Goal: Check status: Check status

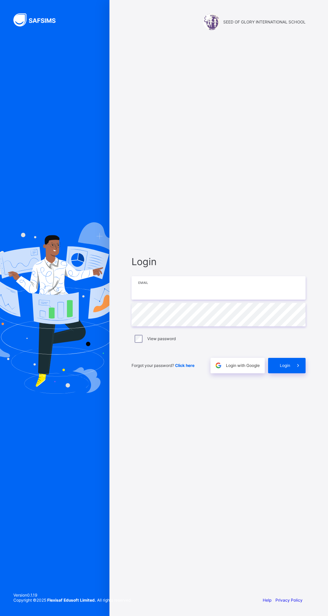
click at [199, 300] on input "email" at bounding box center [219, 287] width 174 height 23
type input "**********"
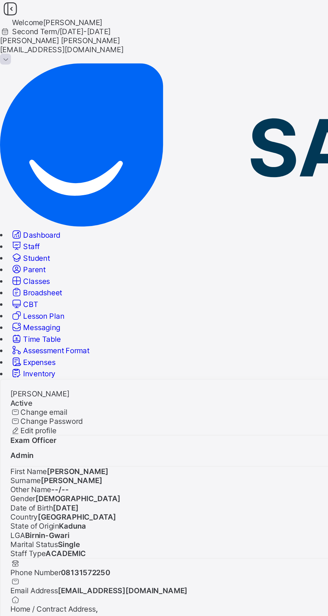
click at [27, 152] on link "Classes" at bounding box center [17, 154] width 22 height 5
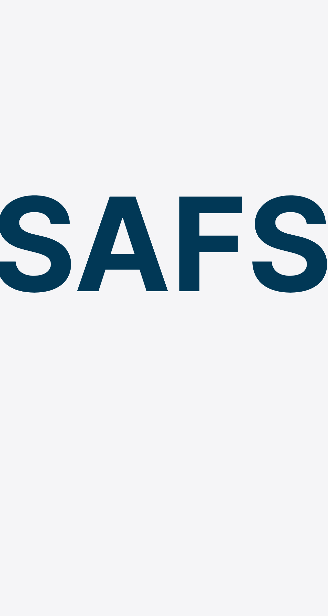
click at [61, 16] on span "Second Term / [DATE]-[DATE]" at bounding box center [30, 17] width 61 height 5
click at [6, 15] on icon at bounding box center [3, 17] width 6 height 5
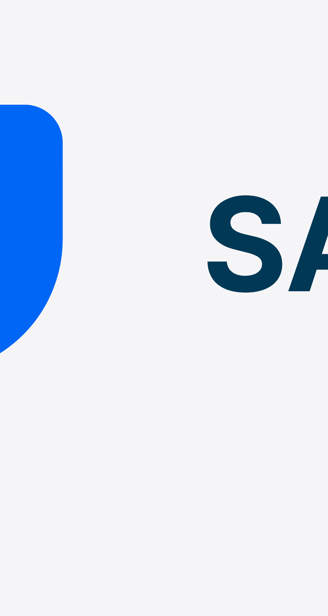
click at [11, 10] on icon at bounding box center [5, 5] width 11 height 10
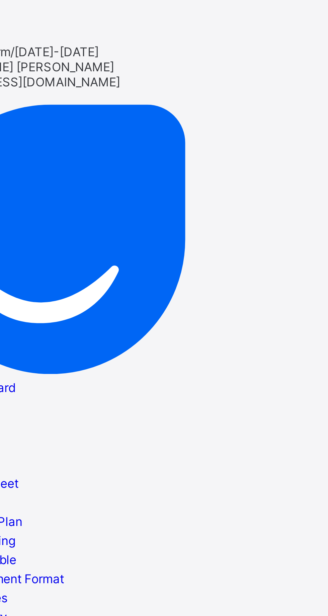
click at [11, 10] on icon at bounding box center [5, 5] width 11 height 10
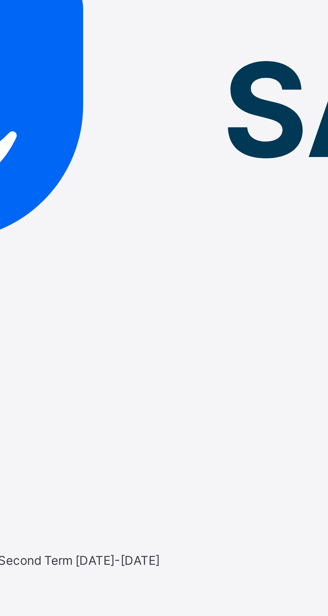
click at [111, 236] on div "Grade 4 Diamond Grade 4 Second Term [DATE]-[DATE]" at bounding box center [164, 239] width 328 height 6
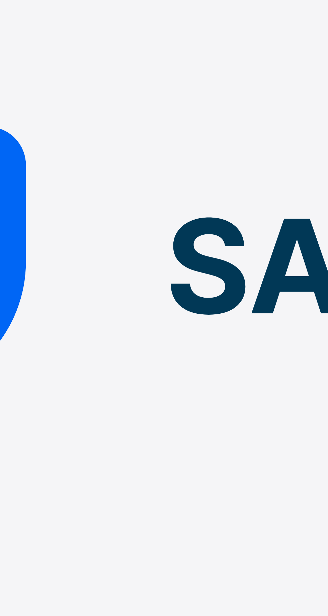
click at [11, 11] on icon at bounding box center [5, 6] width 11 height 10
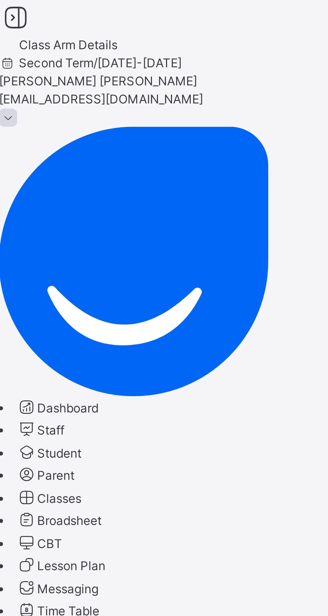
click at [11, 11] on icon at bounding box center [5, 6] width 11 height 10
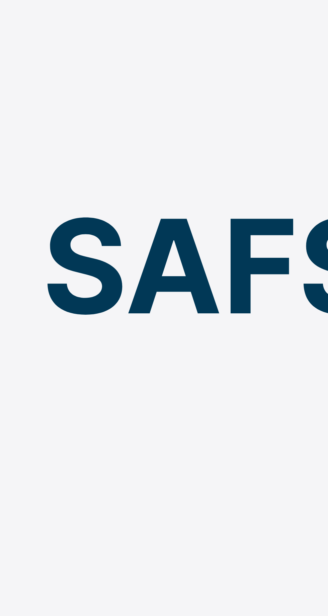
click at [6, 18] on icon at bounding box center [3, 20] width 6 height 5
click at [188, 18] on div "Second Term / [DATE]-[DATE]" at bounding box center [164, 21] width 328 height 6
click at [61, 18] on span "Second Term / [DATE]-[DATE]" at bounding box center [30, 20] width 61 height 5
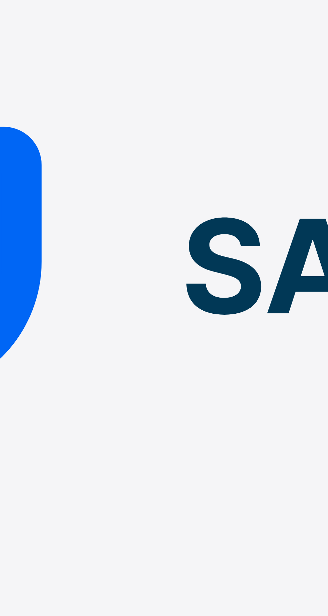
click at [40, 230] on input "text" at bounding box center [20, 233] width 40 height 6
type input "******"
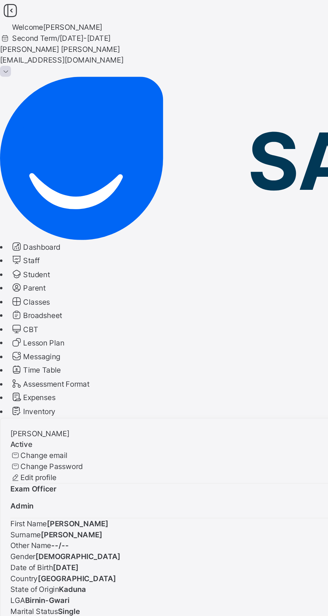
click at [27, 163] on span "Classes" at bounding box center [20, 165] width 15 height 5
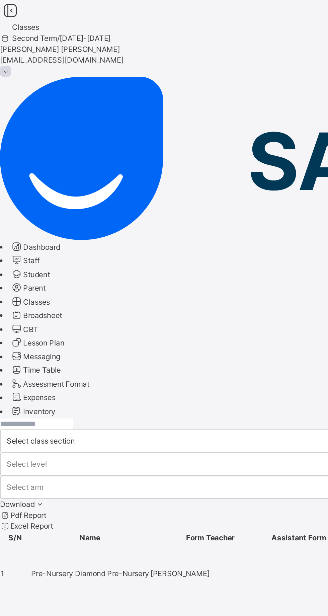
click at [40, 230] on input "text" at bounding box center [20, 233] width 40 height 6
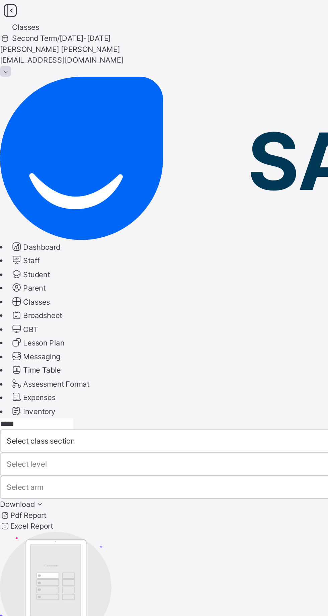
type input "*****"
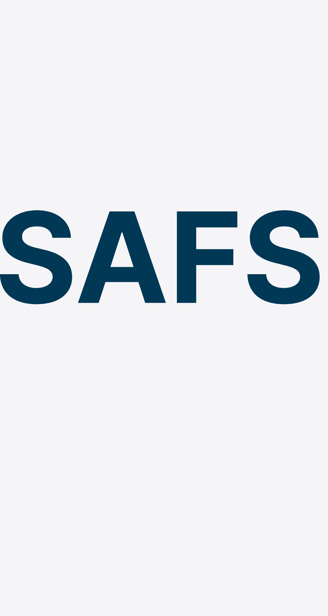
type input "*********"
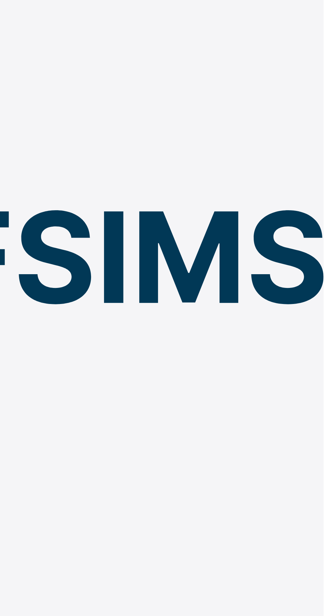
scroll to position [59, 0]
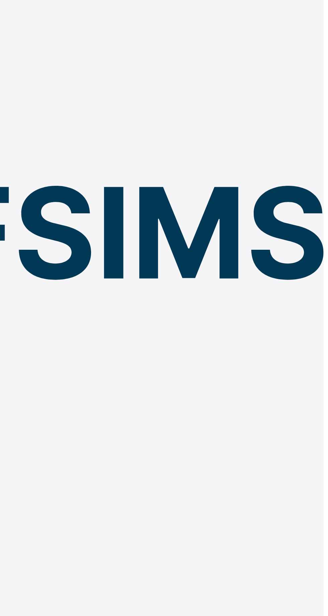
click at [285, 320] on div "Grade 4" at bounding box center [164, 323] width 328 height 6
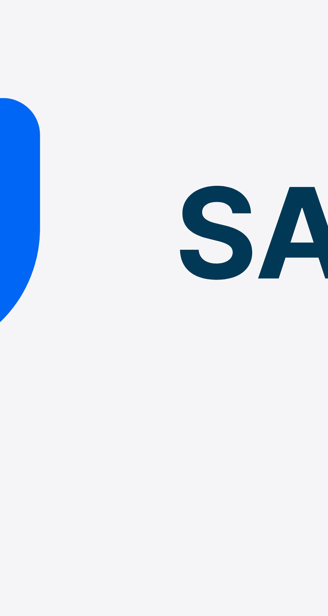
click at [148, 290] on div "Gold" at bounding box center [164, 293] width 328 height 6
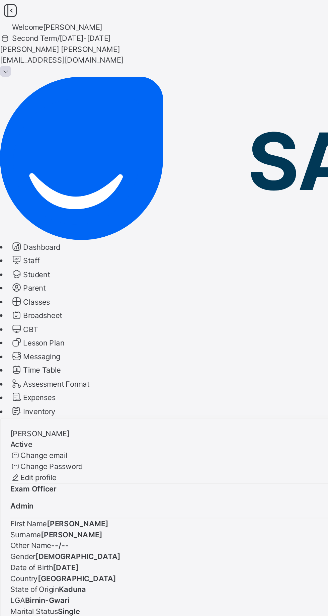
click at [34, 171] on span "Broadsheet" at bounding box center [23, 173] width 21 height 5
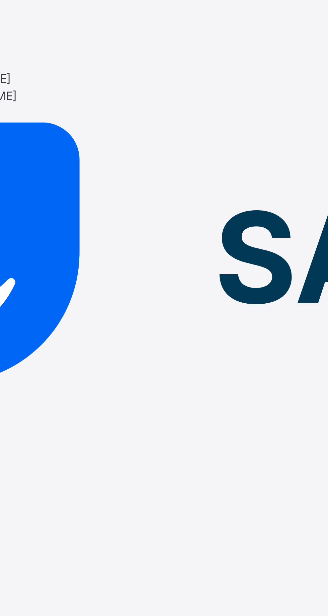
scroll to position [19, 0]
click at [117, 277] on div "Third Term [DATE]-[DATE]" at bounding box center [164, 280] width 328 height 6
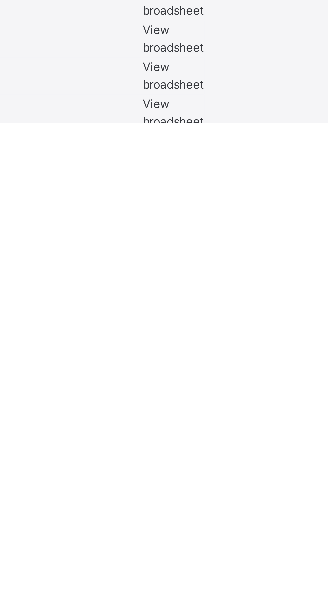
scroll to position [232, 0]
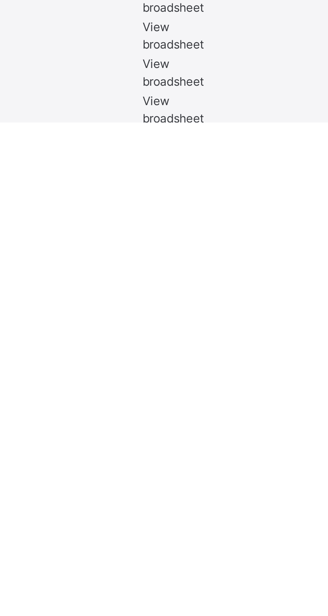
click at [120, 615] on td "Grade 4 Grade 4" at bounding box center [72, 627] width 95 height 19
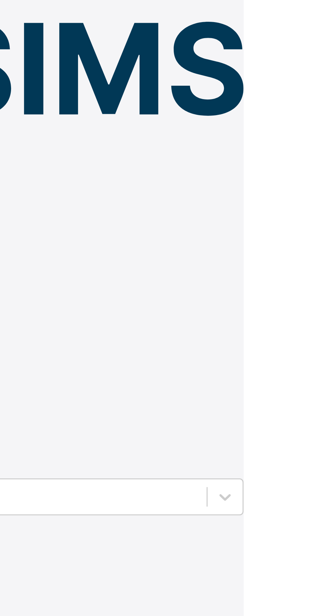
scroll to position [58, 0]
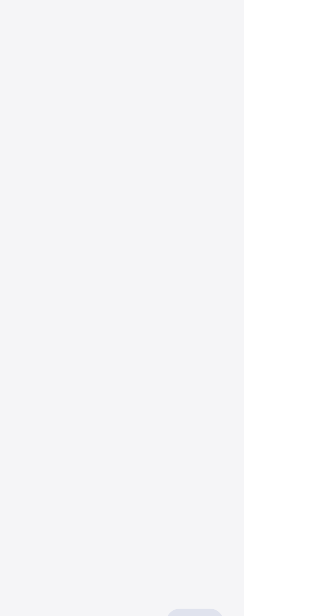
click at [158, 532] on span "View broadsheet" at bounding box center [147, 537] width 21 height 11
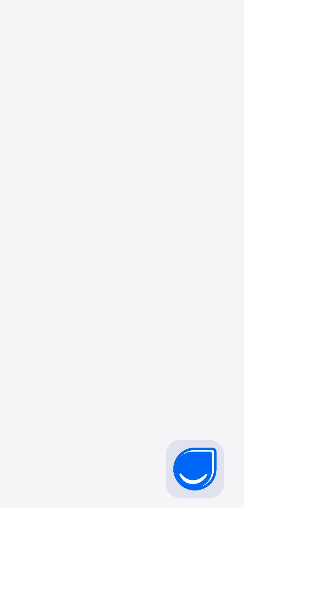
click at [293, 256] on div at bounding box center [164, 243] width 328 height 27
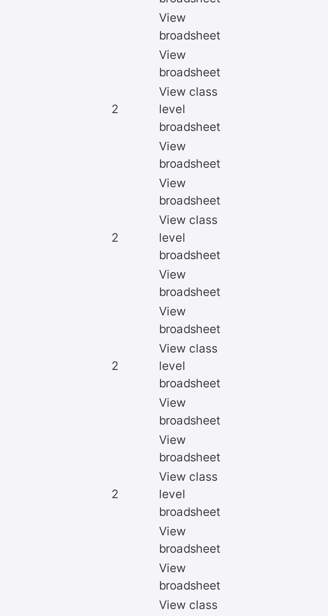
click at [50, 555] on span "Grade 4 Gold" at bounding box center [37, 557] width 25 height 5
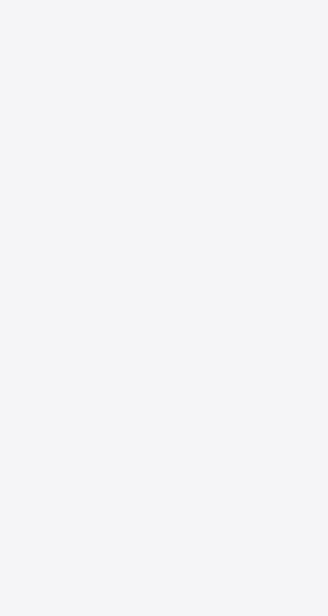
click at [156, 552] on span "View broadsheet" at bounding box center [145, 557] width 21 height 11
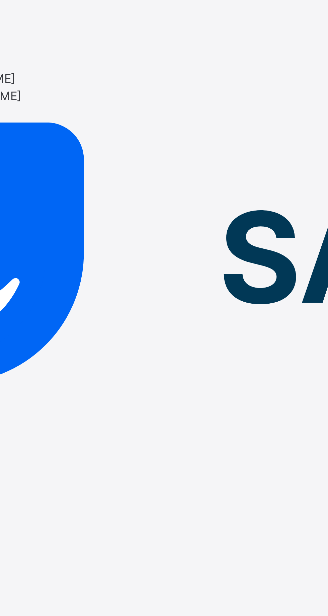
click at [39, 243] on span "Class Arm Broadsheet" at bounding box center [19, 245] width 39 height 5
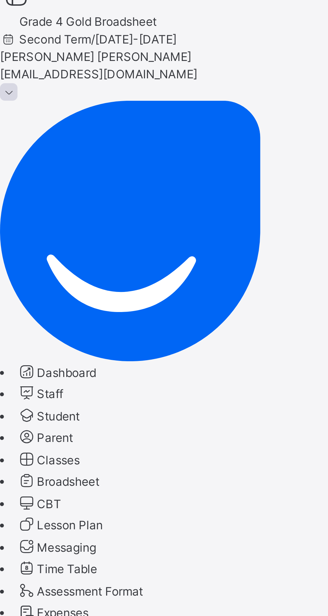
click at [34, 171] on span "Broadsheet" at bounding box center [23, 173] width 21 height 5
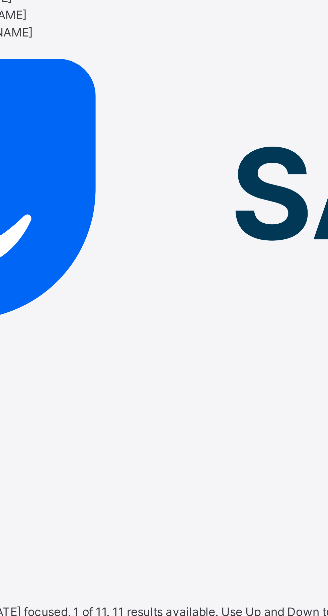
scroll to position [22, 0]
click at [113, 289] on div "First Term [DATE]-[DATE]" at bounding box center [164, 292] width 328 height 6
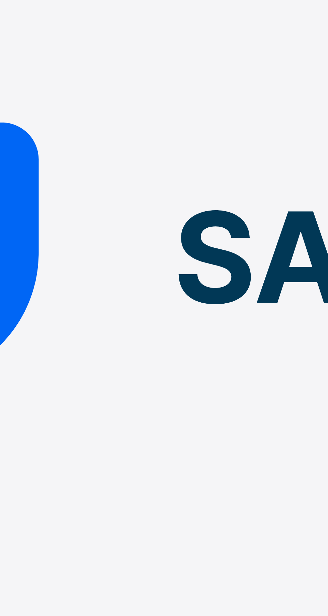
scroll to position [25, 0]
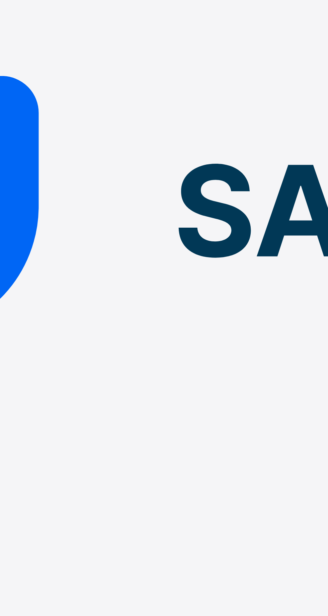
click at [120, 295] on div "Third Term [DATE]-[DATE]" at bounding box center [164, 298] width 328 height 6
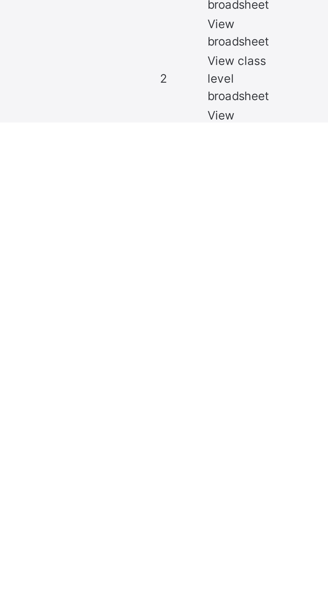
scroll to position [92, 0]
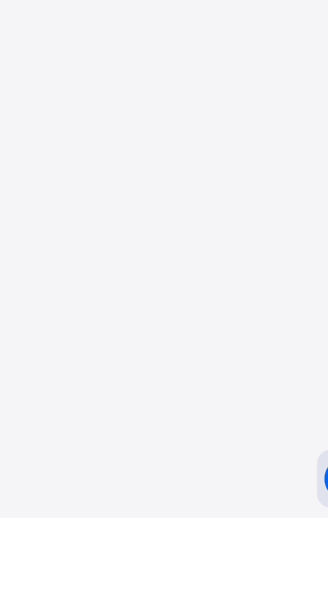
click at [156, 523] on span "View broadsheet" at bounding box center [145, 528] width 21 height 11
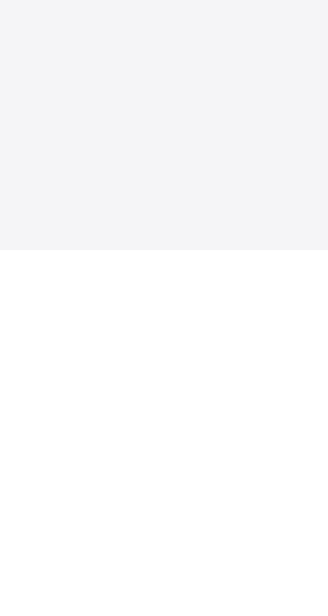
click at [79, 230] on div "Dashboard Staff Student Parent Classes Broadsheet CBT Lesson Plan Messaging Tim…" at bounding box center [164, 181] width 328 height 98
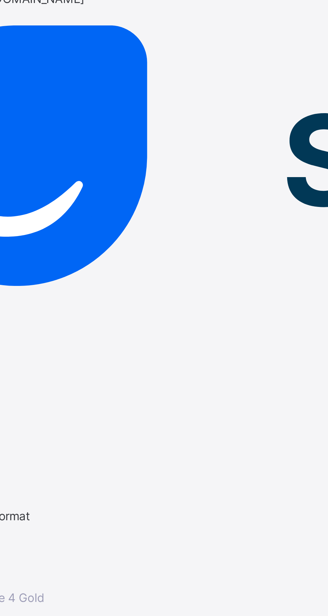
click at [109, 289] on div "Second Term [DATE]-[DATE]" at bounding box center [164, 292] width 328 height 6
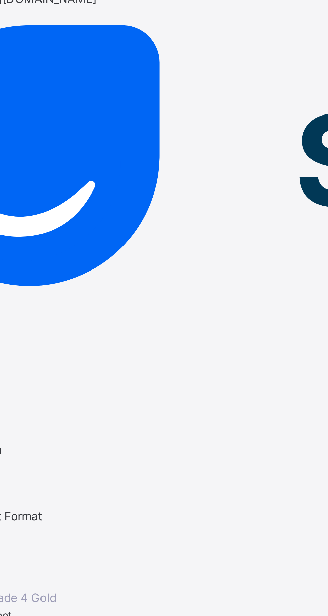
click at [103, 296] on div "First Term [DATE]-[DATE]" at bounding box center [164, 299] width 328 height 6
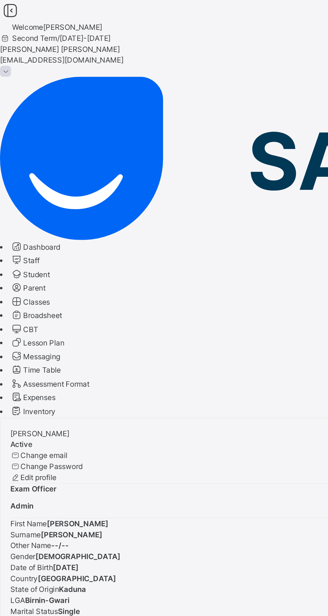
click at [34, 171] on span "Broadsheet" at bounding box center [23, 173] width 21 height 5
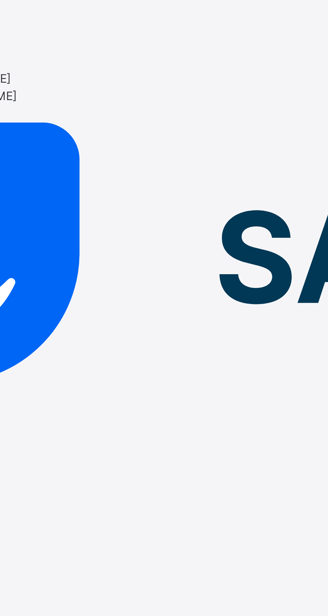
click at [130, 277] on div "Third Term [DATE]-[DATE]" at bounding box center [164, 280] width 328 height 6
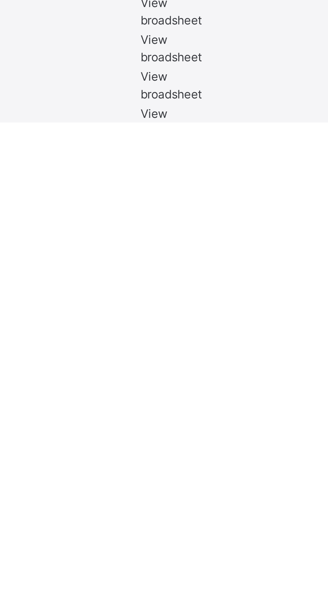
scroll to position [423, 0]
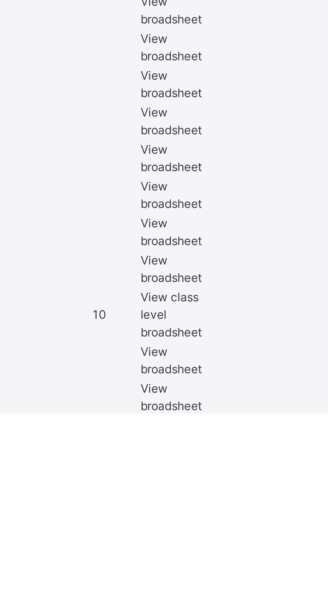
click at [58, 480] on span "Grade 4 Diamond" at bounding box center [41, 477] width 33 height 5
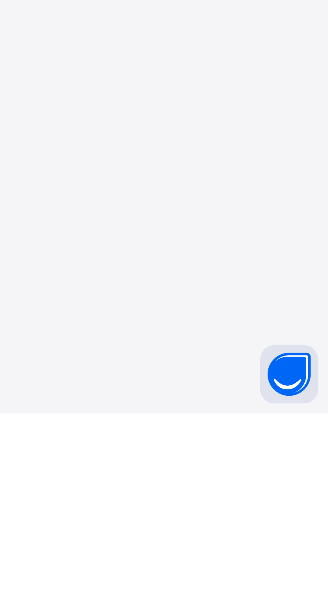
click at [158, 483] on span "View broadsheet" at bounding box center [147, 477] width 21 height 11
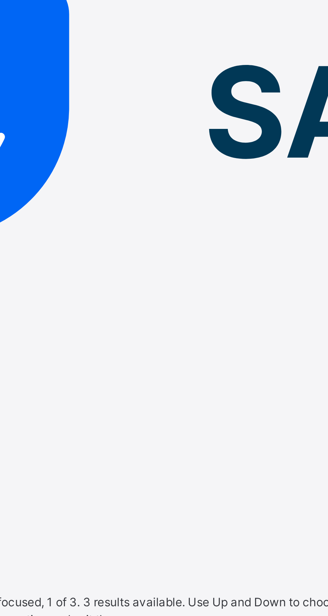
click at [113, 283] on div "Third Term [DATE]-[DATE]" at bounding box center [164, 286] width 328 height 6
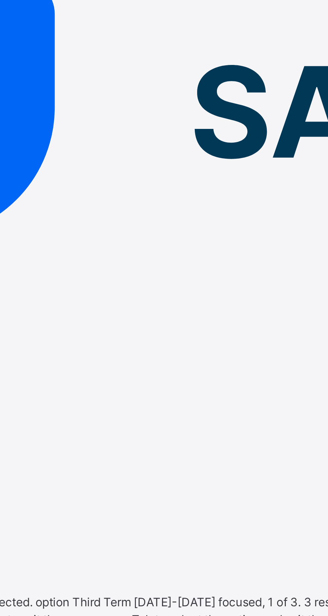
click at [112, 289] on div "Second Term [DATE]-[DATE]" at bounding box center [164, 292] width 328 height 6
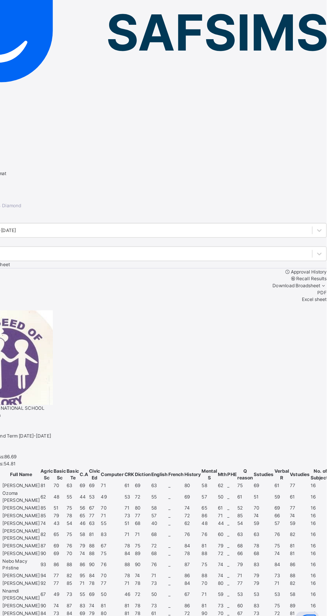
scroll to position [307, 0]
